Goal: Task Accomplishment & Management: Use online tool/utility

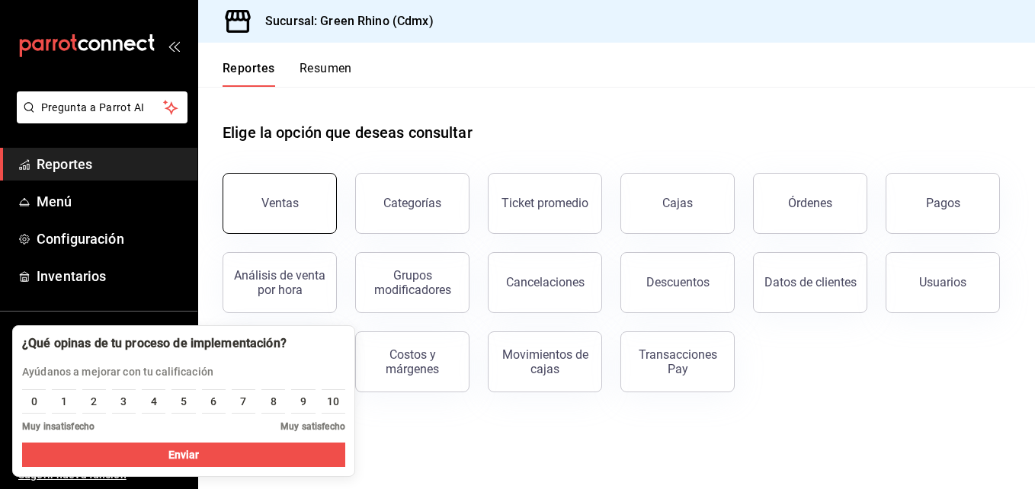
click at [276, 203] on div "Ventas" at bounding box center [279, 203] width 37 height 14
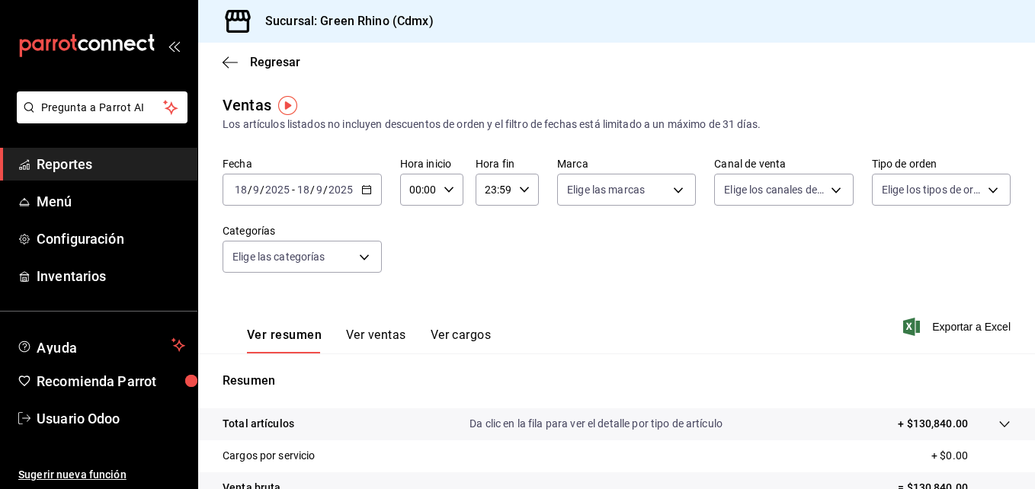
click at [369, 337] on button "Ver ventas" at bounding box center [376, 341] width 60 height 26
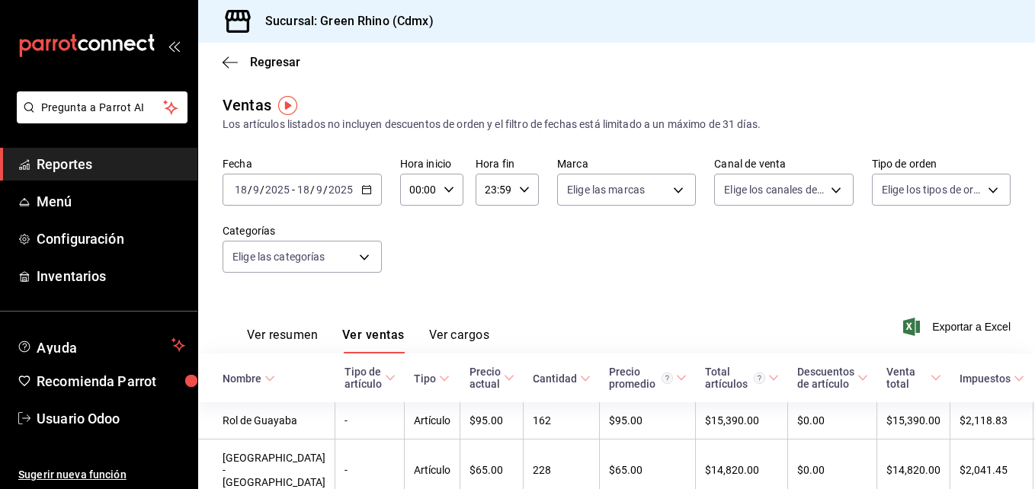
click at [508, 264] on div "Fecha 2025-09-18 18 / 9 / 2025 - 2025-09-18 18 / 9 / 2025 Hora inicio 00:00 Hor…" at bounding box center [617, 224] width 788 height 134
click at [365, 187] on icon "button" at bounding box center [366, 189] width 11 height 11
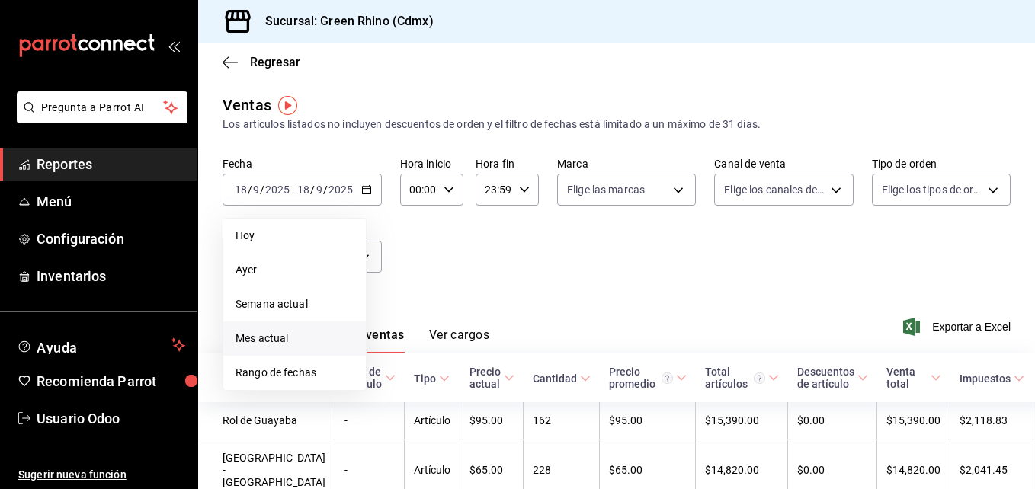
click at [267, 340] on span "Mes actual" at bounding box center [294, 339] width 118 height 16
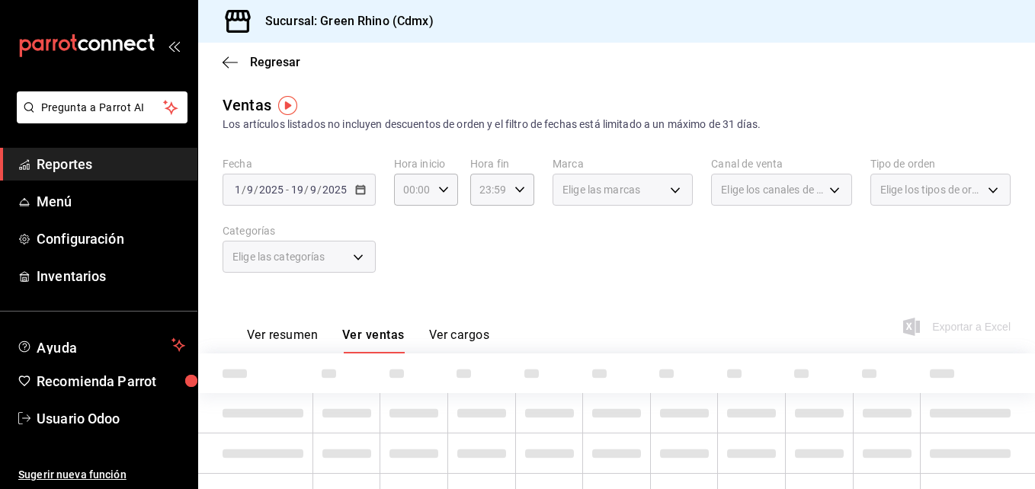
click at [577, 300] on div "Ver resumen Ver ventas Ver cargos Exportar a Excel" at bounding box center [616, 322] width 837 height 62
click at [446, 185] on icon "button" at bounding box center [443, 189] width 11 height 11
click at [405, 230] on span "00" at bounding box center [408, 229] width 7 height 12
click at [409, 226] on span "00" at bounding box center [408, 229] width 7 height 12
click at [440, 226] on span "00" at bounding box center [440, 229] width 7 height 12
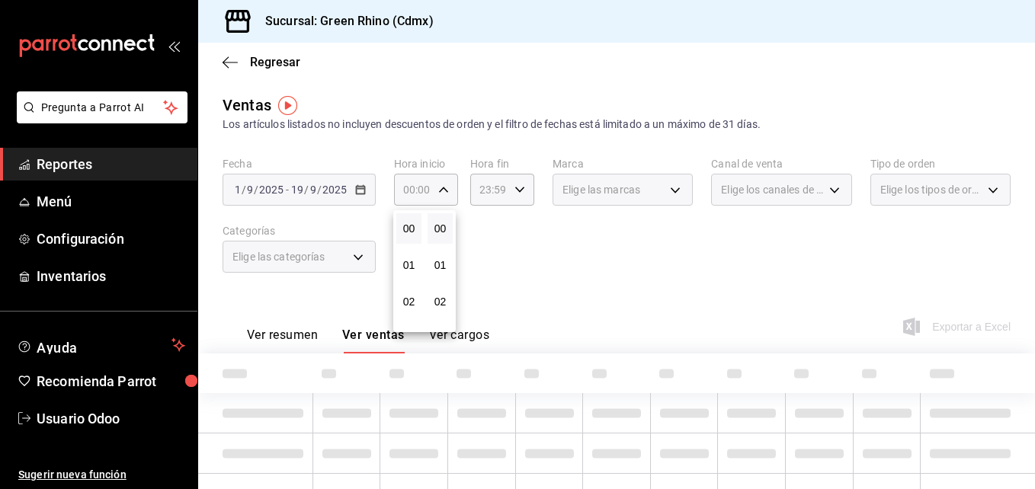
click at [562, 255] on div at bounding box center [517, 244] width 1035 height 489
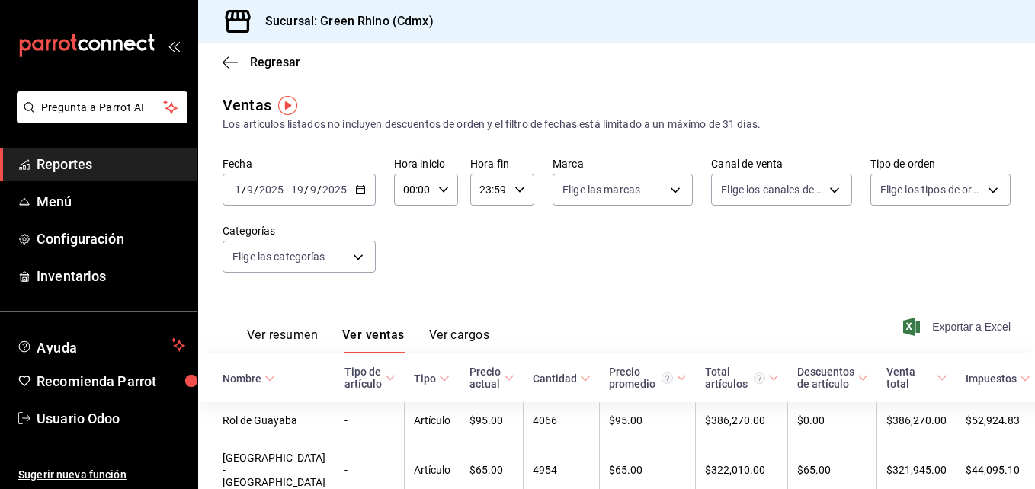
click at [948, 325] on span "Exportar a Excel" at bounding box center [958, 327] width 104 height 18
click at [360, 193] on icon "button" at bounding box center [360, 189] width 11 height 11
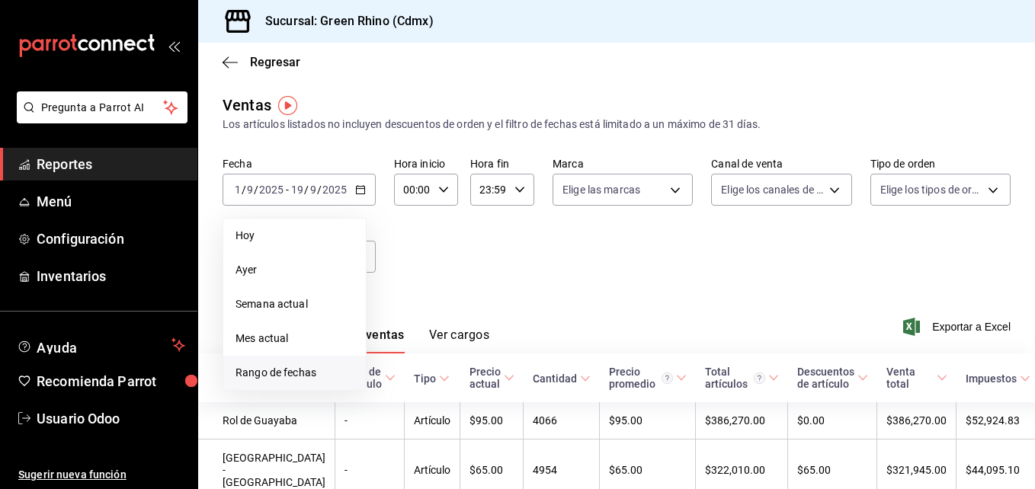
click at [300, 369] on span "Rango de fechas" at bounding box center [294, 373] width 118 height 16
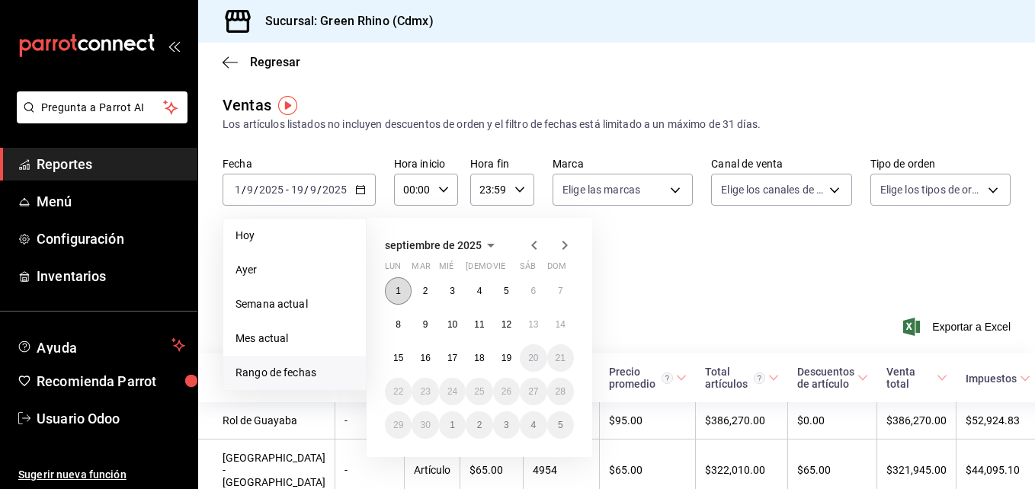
click at [399, 287] on abbr "1" at bounding box center [398, 291] width 5 height 11
click at [503, 346] on button "19" at bounding box center [506, 357] width 27 height 27
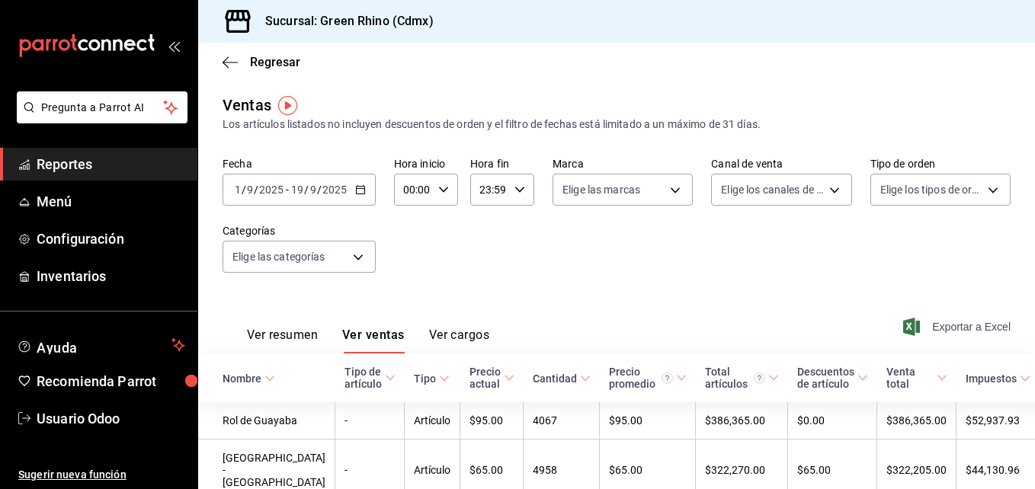
click at [906, 327] on icon "button" at bounding box center [911, 327] width 17 height 18
click at [615, 243] on div "Fecha [DATE] [DATE] - [DATE] [DATE] Hora inicio 00:00 Hora inicio Hora fin 23:5…" at bounding box center [617, 224] width 788 height 134
click at [360, 191] on icon "button" at bounding box center [360, 189] width 11 height 11
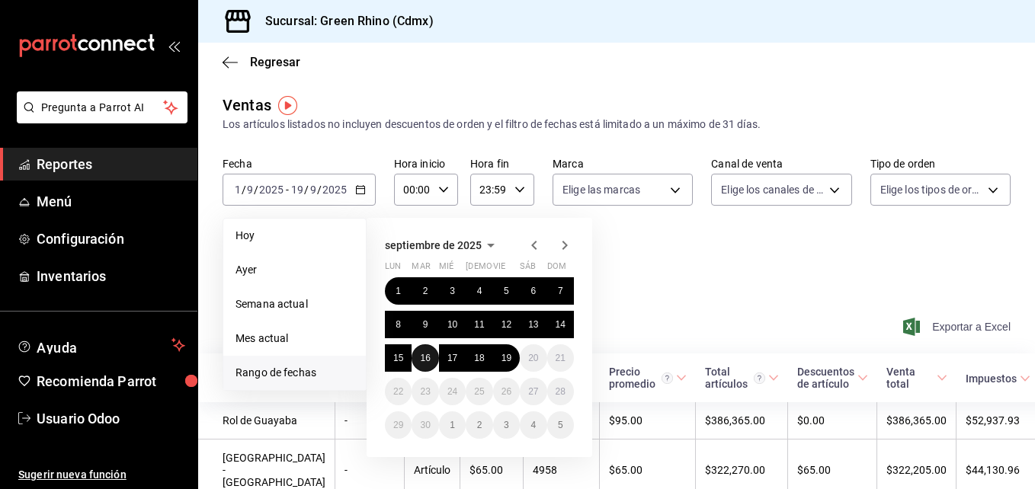
click at [421, 355] on abbr "16" at bounding box center [425, 358] width 10 height 11
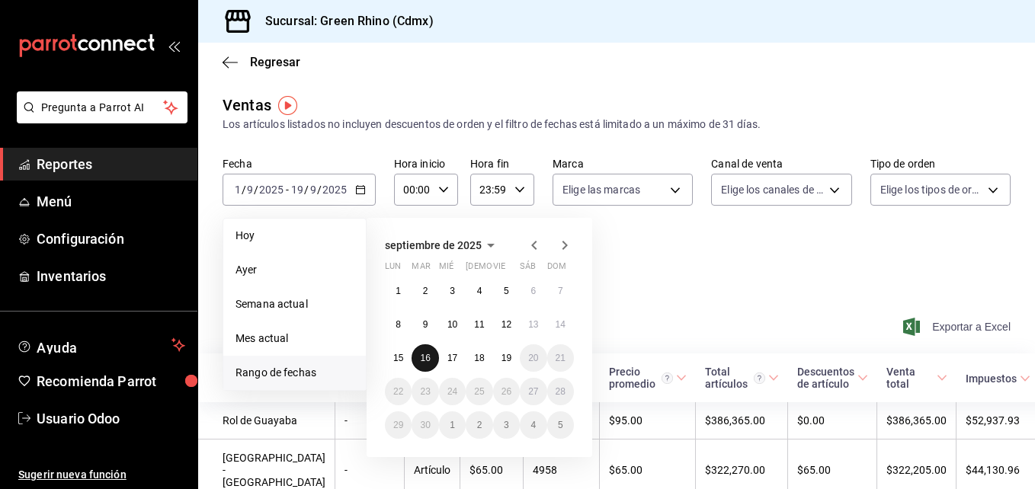
click at [421, 355] on abbr "16" at bounding box center [425, 358] width 10 height 11
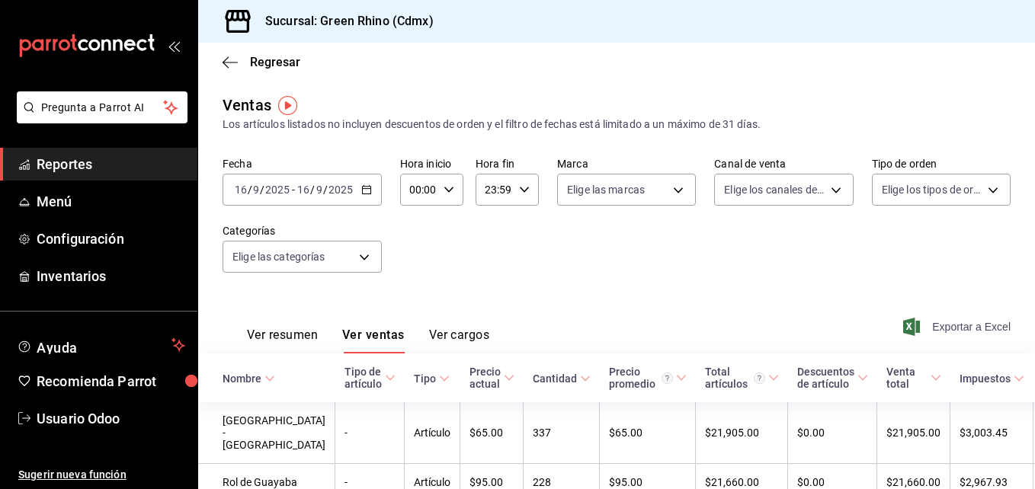
click at [931, 323] on span "Exportar a Excel" at bounding box center [958, 327] width 104 height 18
click at [370, 188] on \(Stroke\) "button" at bounding box center [366, 190] width 9 height 8
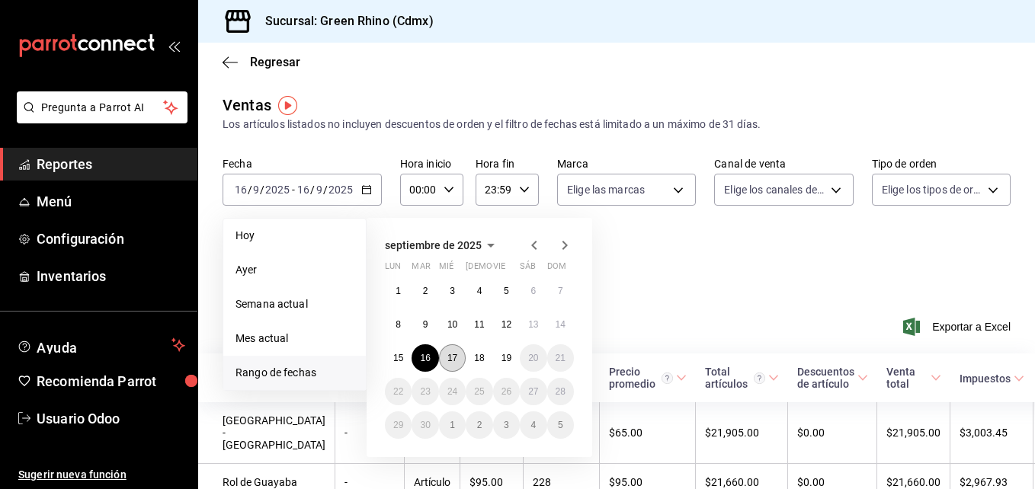
click at [453, 356] on abbr "17" at bounding box center [452, 358] width 10 height 11
click at [453, 357] on abbr "17" at bounding box center [452, 358] width 10 height 11
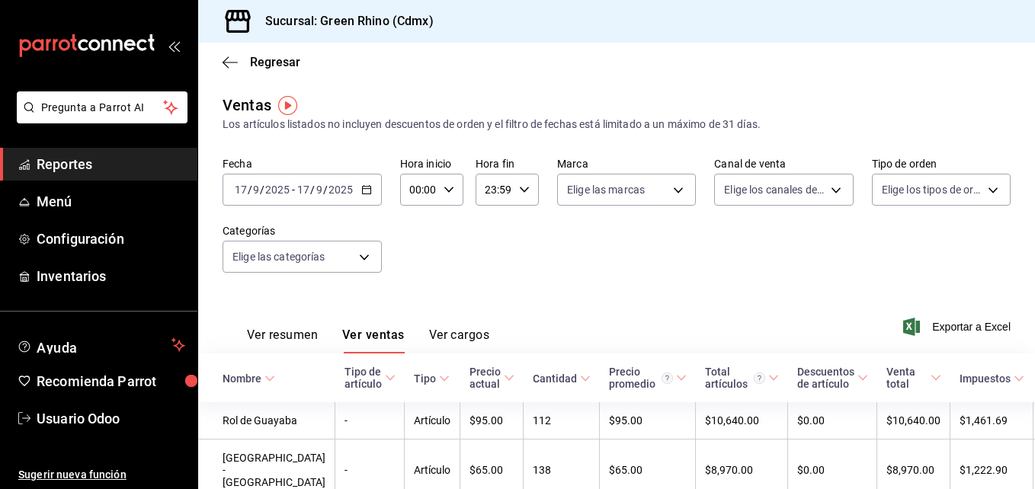
click at [903, 327] on icon "button" at bounding box center [911, 327] width 17 height 18
click at [365, 192] on icon "button" at bounding box center [366, 189] width 11 height 11
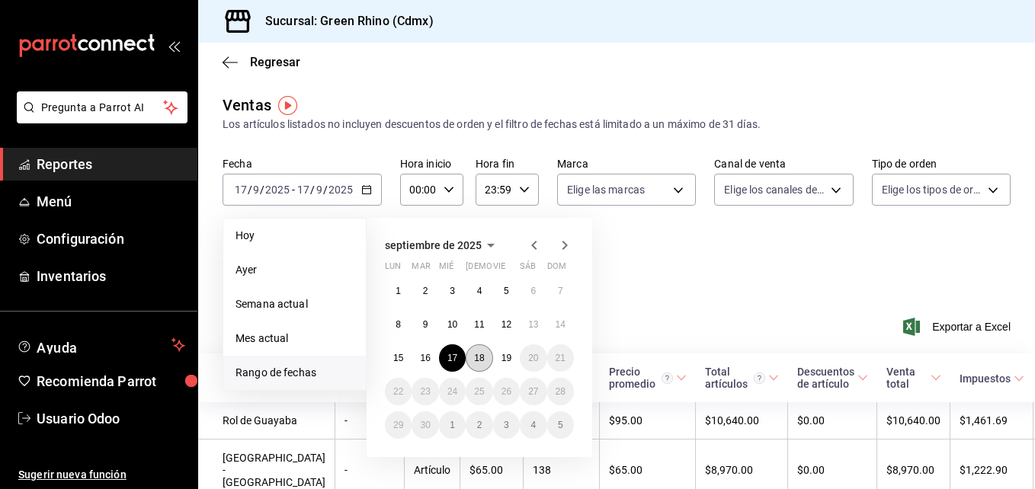
click at [476, 356] on abbr "18" at bounding box center [479, 358] width 10 height 11
click at [524, 356] on th "Cantidad" at bounding box center [562, 378] width 76 height 49
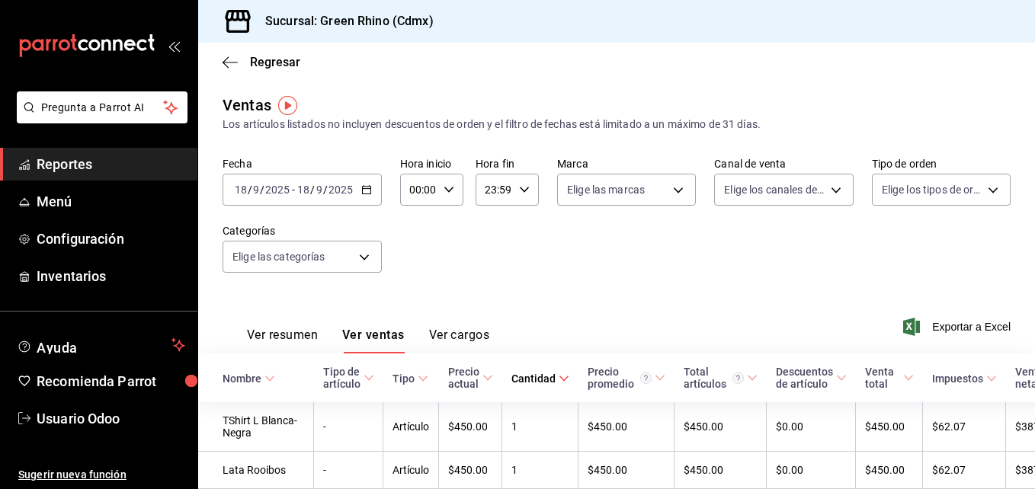
click at [904, 325] on icon "button" at bounding box center [911, 327] width 17 height 18
click at [364, 194] on \(Stroke\) "button" at bounding box center [366, 190] width 9 height 8
click at [716, 297] on div "Ver resumen Ver ventas Ver cargos Exportar a Excel" at bounding box center [616, 322] width 837 height 62
